Goal: Information Seeking & Learning: Learn about a topic

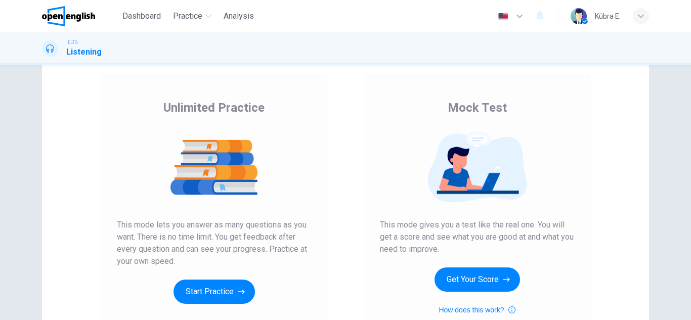
scroll to position [101, 0]
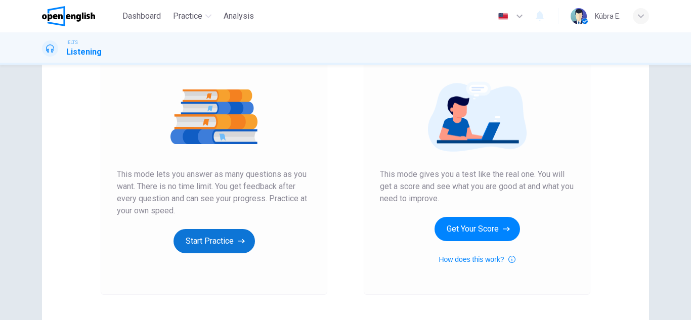
click at [222, 233] on button "Start Practice" at bounding box center [214, 241] width 81 height 24
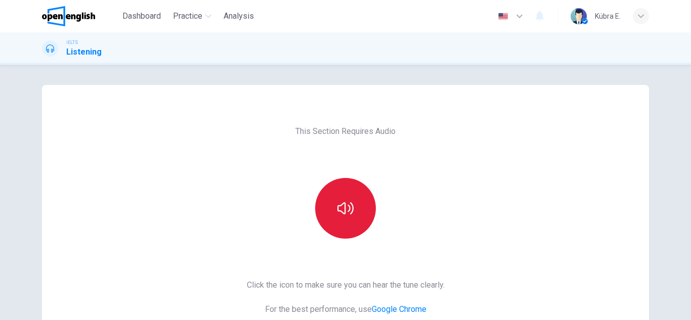
scroll to position [51, 0]
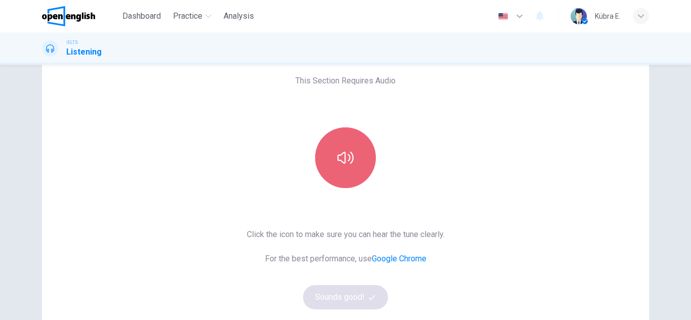
click at [352, 160] on button "button" at bounding box center [345, 158] width 61 height 61
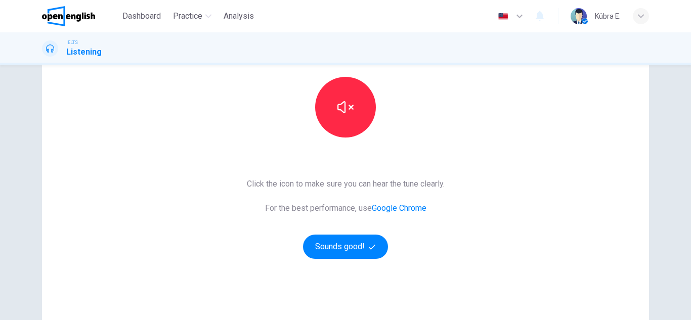
scroll to position [152, 0]
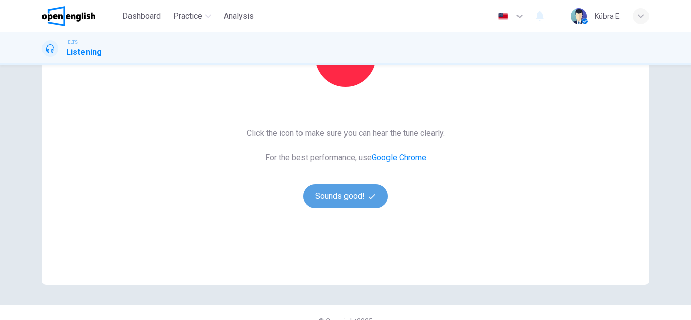
click at [357, 194] on button "Sounds good!" at bounding box center [345, 196] width 85 height 24
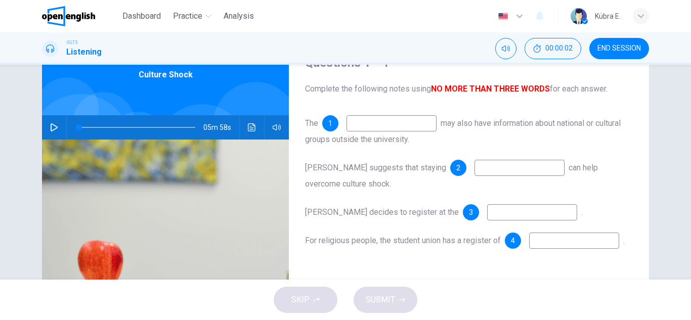
scroll to position [0, 0]
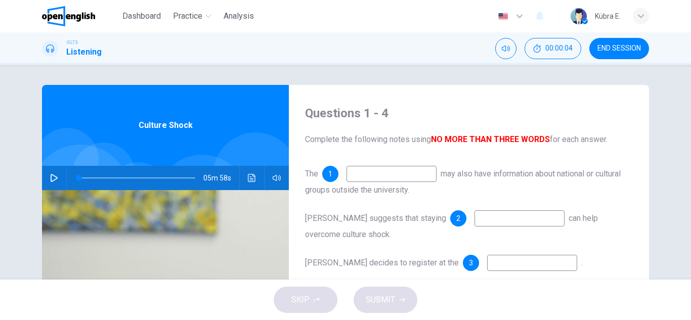
click at [47, 183] on button "button" at bounding box center [54, 178] width 16 height 24
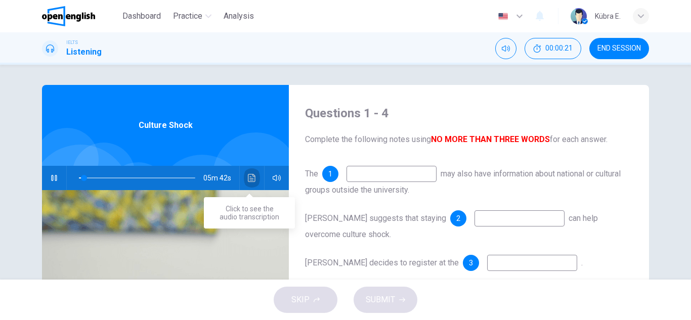
click at [250, 179] on icon "Click to see the audio transcription" at bounding box center [252, 178] width 8 height 8
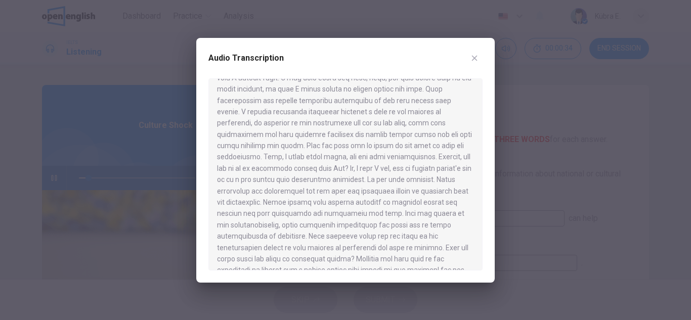
scroll to position [145, 0]
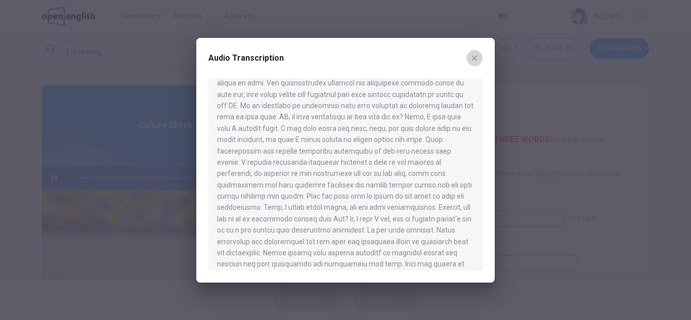
click at [477, 59] on icon "button" at bounding box center [475, 58] width 8 height 8
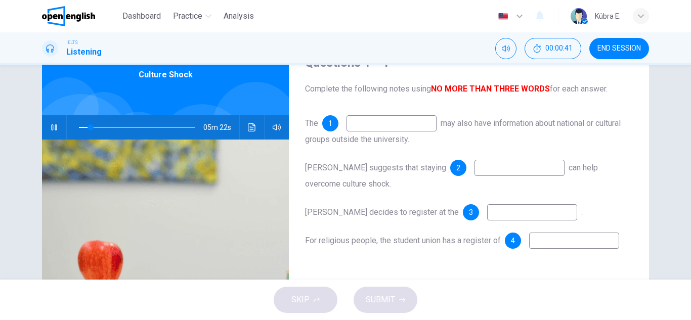
scroll to position [0, 0]
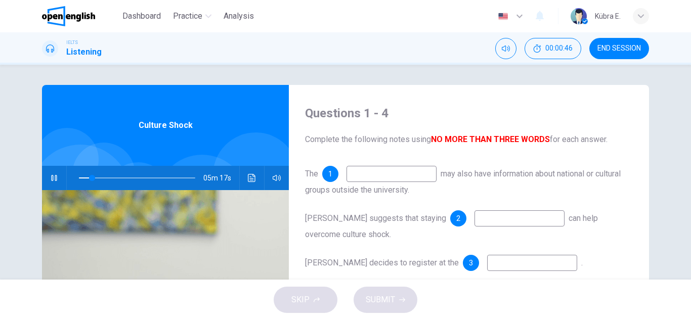
click at [517, 16] on icon "button" at bounding box center [520, 17] width 6 height 4
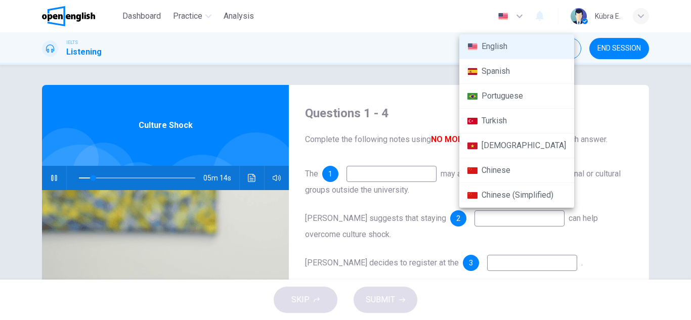
click at [502, 70] on li "Spanish" at bounding box center [516, 71] width 115 height 25
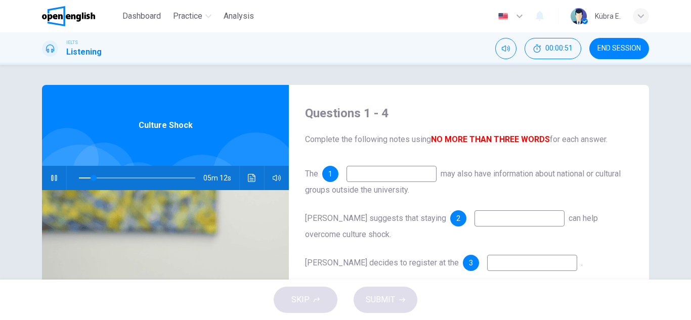
type input "**"
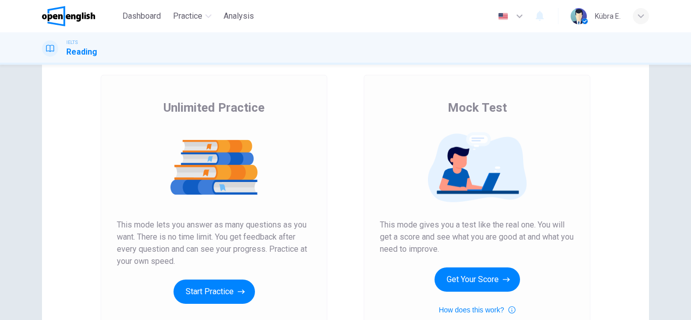
scroll to position [101, 0]
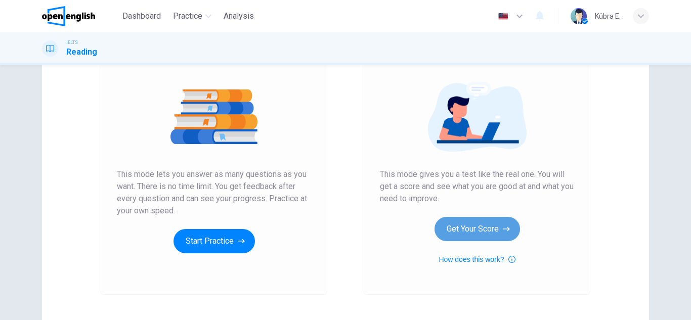
click at [473, 224] on button "Get Your Score" at bounding box center [478, 229] width 86 height 24
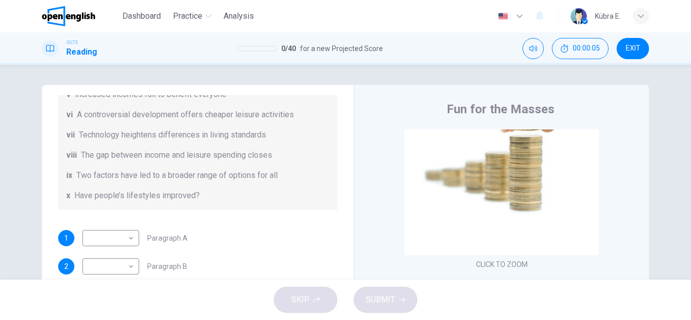
scroll to position [59, 0]
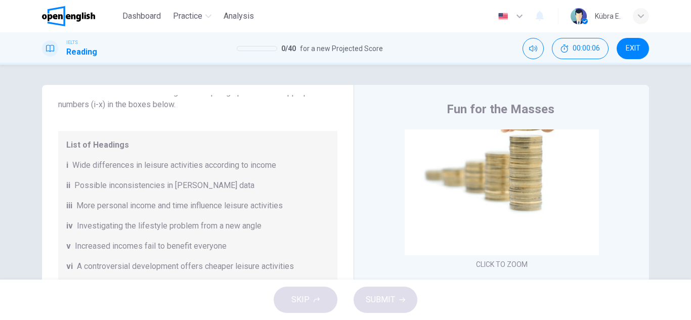
click at [145, 160] on span "Wide differences in leisure activities according to income" at bounding box center [174, 165] width 204 height 12
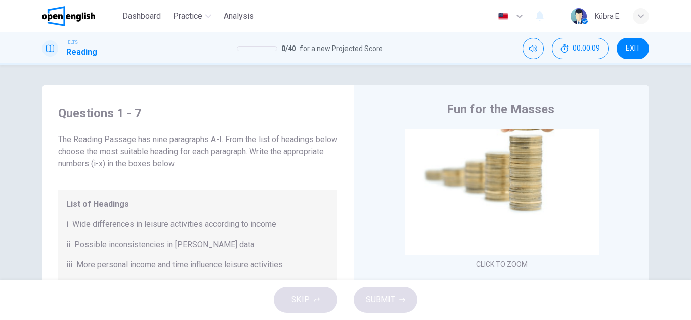
click at [87, 16] on img at bounding box center [68, 16] width 53 height 20
